Goal: Check status: Check status

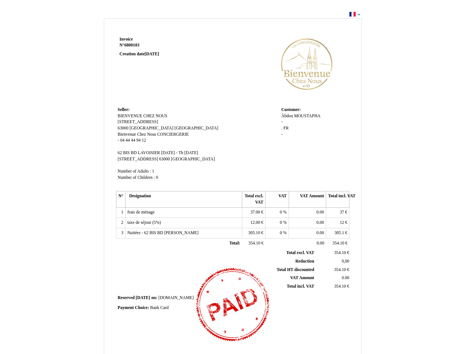
click at [126, 39] on span "Invoice" at bounding box center [126, 39] width 13 height 5
click at [133, 45] on span "6800103" at bounding box center [132, 45] width 15 height 5
click at [124, 109] on span "Seller:" at bounding box center [124, 109] width 12 height 5
click at [143, 116] on span "BIENVENUE CHEZ NOUS" at bounding box center [143, 115] width 50 height 5
click at [145, 122] on span "[STREET_ADDRESS]" at bounding box center [138, 121] width 41 height 5
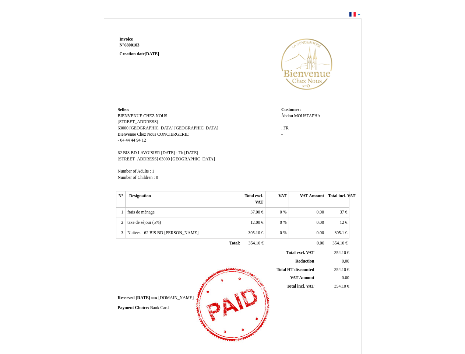
click at [124, 128] on span "63000" at bounding box center [123, 128] width 11 height 5
click at [152, 128] on span "[GEOGRAPHIC_DATA]" at bounding box center [152, 128] width 44 height 5
click at [181, 128] on span "[GEOGRAPHIC_DATA]" at bounding box center [197, 128] width 44 height 5
click at [138, 134] on span "Bienvenue Chez Nous" at bounding box center [137, 134] width 39 height 5
click at [173, 134] on span "CONCIERGERIE" at bounding box center [173, 134] width 32 height 5
